Goal: Use online tool/utility: Utilize a website feature to perform a specific function

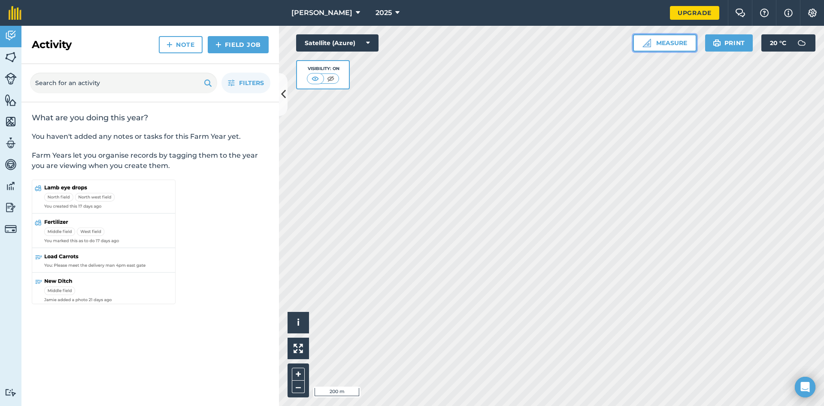
click at [660, 42] on button "Measure" at bounding box center [665, 42] width 64 height 17
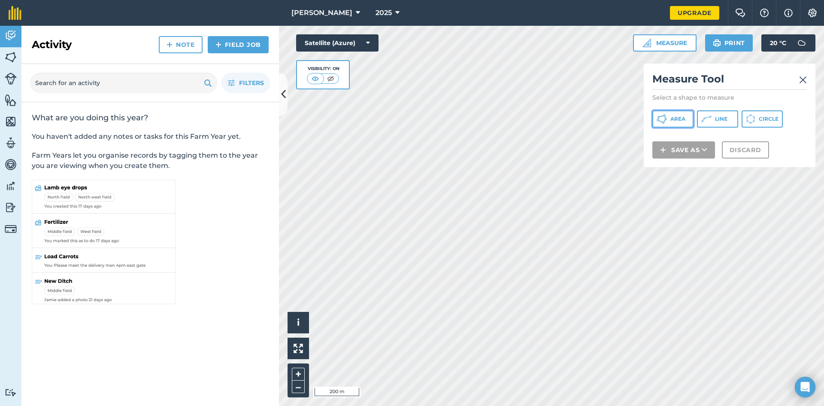
click at [685, 125] on button "Area" at bounding box center [672, 118] width 41 height 17
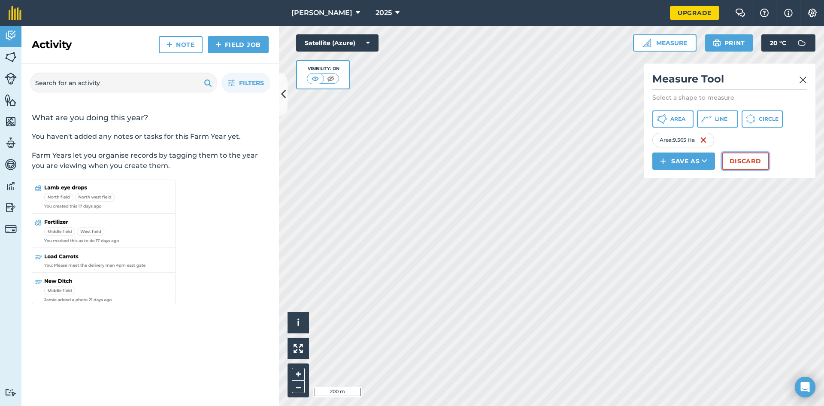
click at [743, 158] on button "Discard" at bounding box center [745, 160] width 47 height 17
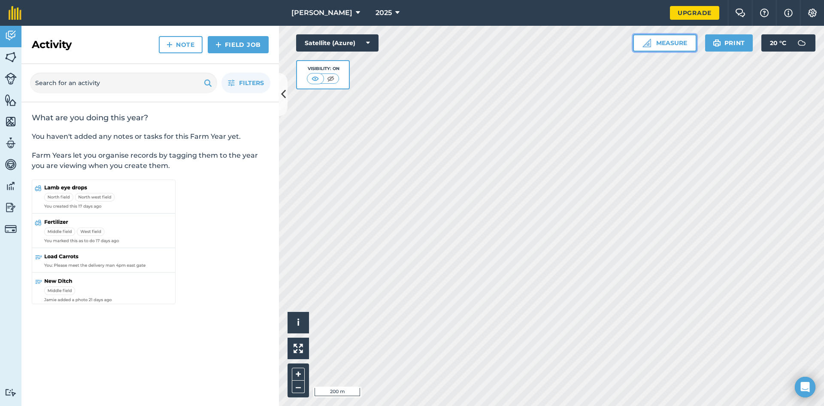
click at [678, 47] on button "Measure" at bounding box center [665, 42] width 64 height 17
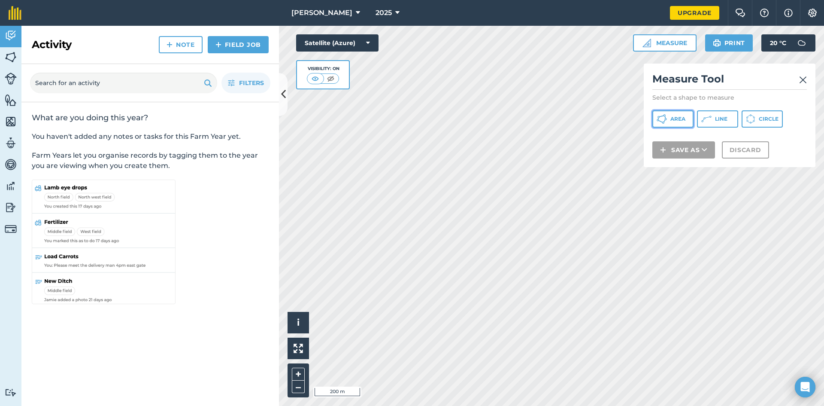
click at [663, 115] on icon at bounding box center [661, 116] width 5 height 2
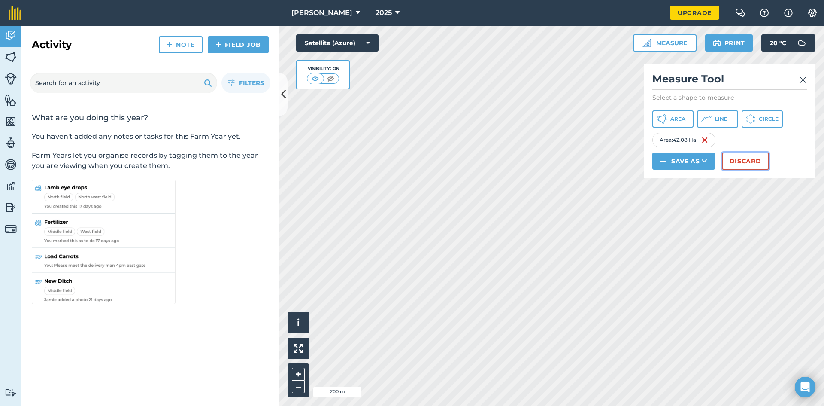
click at [735, 160] on button "Discard" at bounding box center [745, 160] width 47 height 17
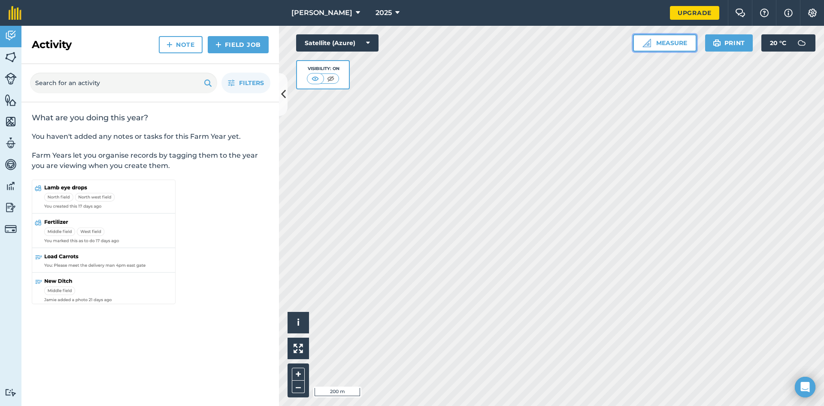
click at [660, 46] on button "Measure" at bounding box center [665, 42] width 64 height 17
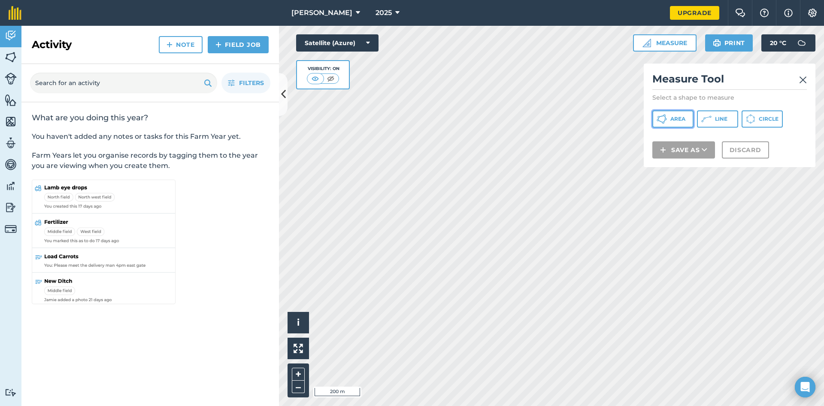
click at [661, 122] on icon at bounding box center [660, 121] width 5 height 3
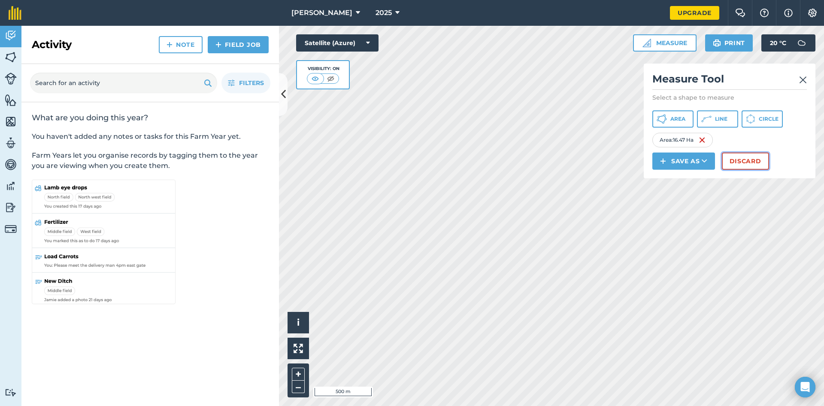
click at [741, 163] on button "Discard" at bounding box center [745, 160] width 47 height 17
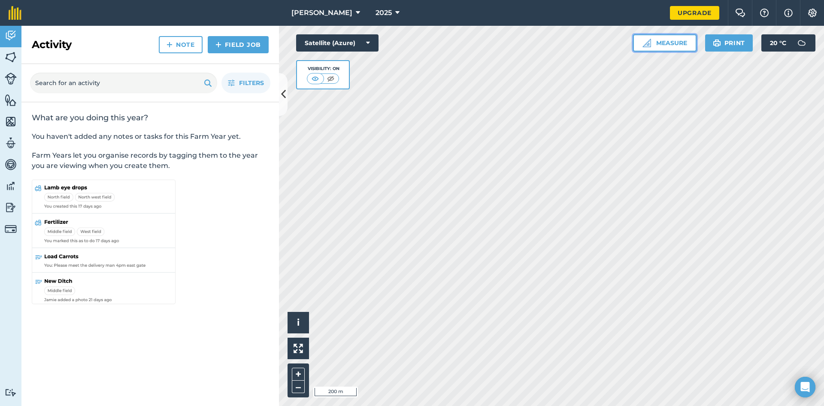
click at [659, 45] on button "Measure" at bounding box center [665, 42] width 64 height 17
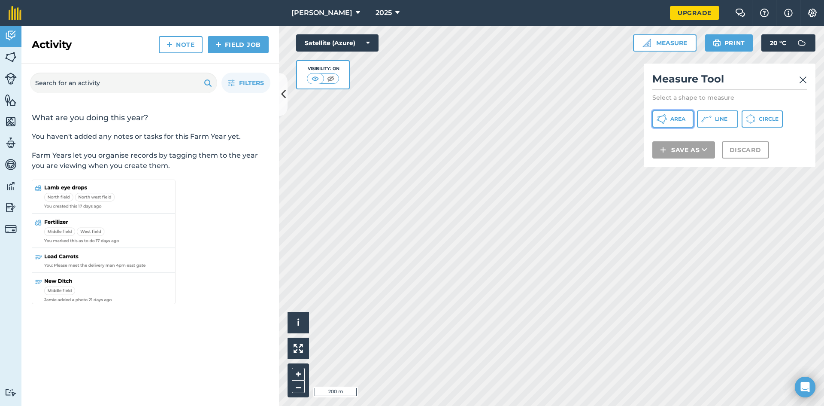
click at [686, 121] on button "Area" at bounding box center [672, 118] width 41 height 17
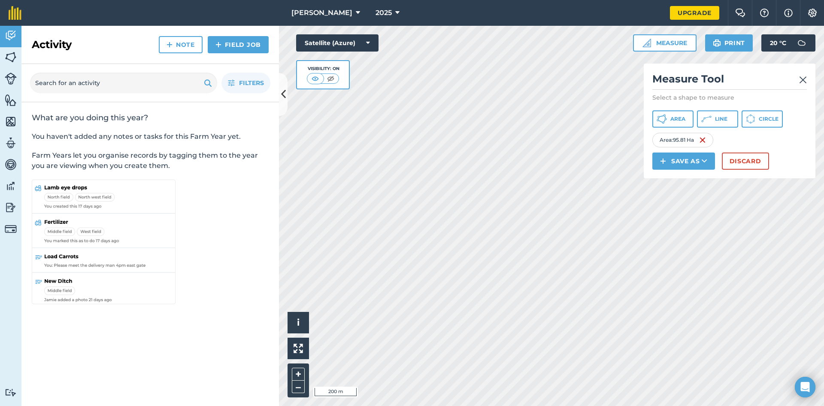
click at [799, 79] on img at bounding box center [803, 80] width 8 height 10
